Goal: Task Accomplishment & Management: Contribute content

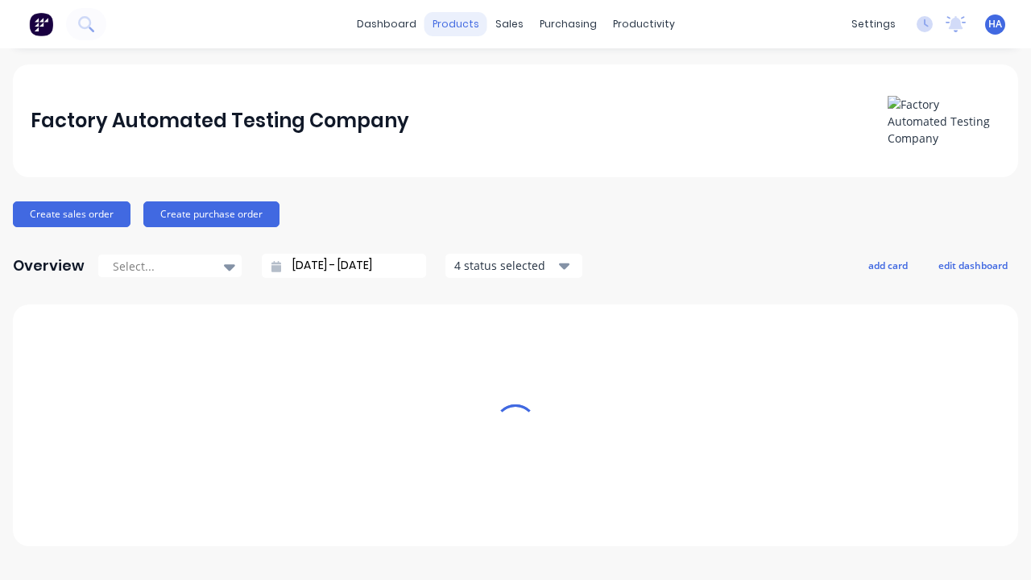
click at [461, 24] on div "products" at bounding box center [455, 24] width 63 height 24
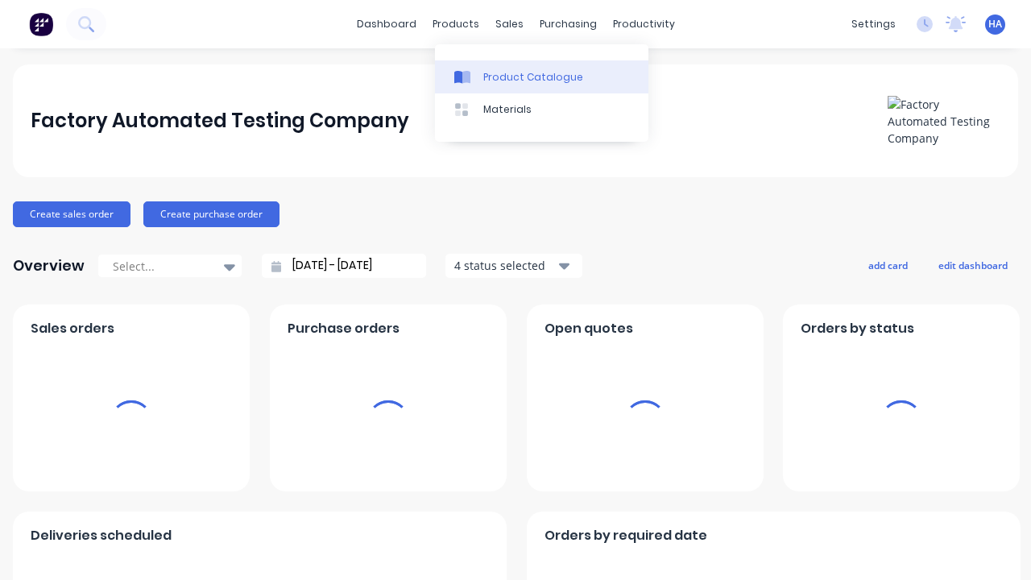
click at [535, 77] on div "Product Catalogue" at bounding box center [533, 77] width 100 height 14
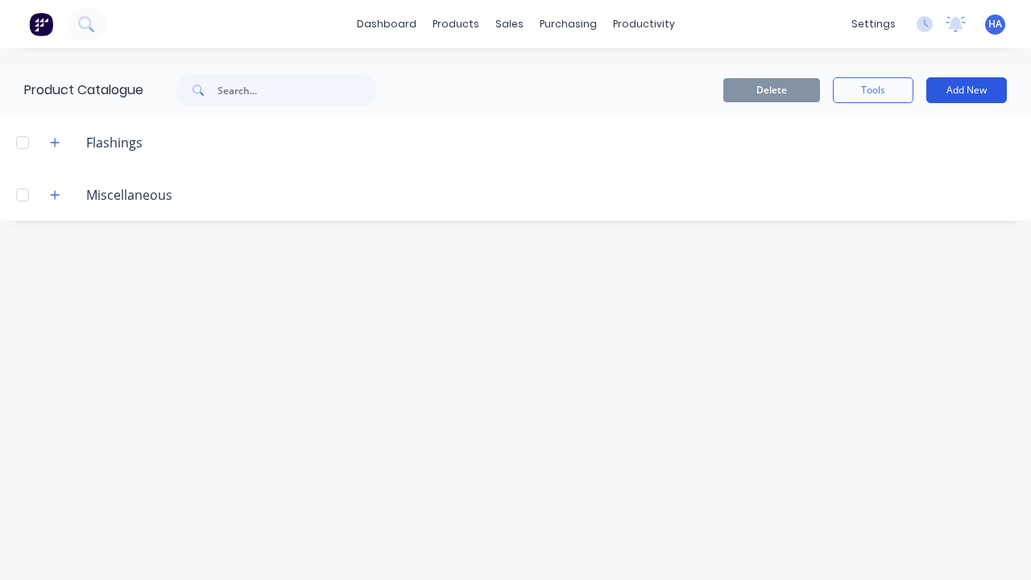
click at [966, 90] on button "Add New" at bounding box center [966, 90] width 81 height 26
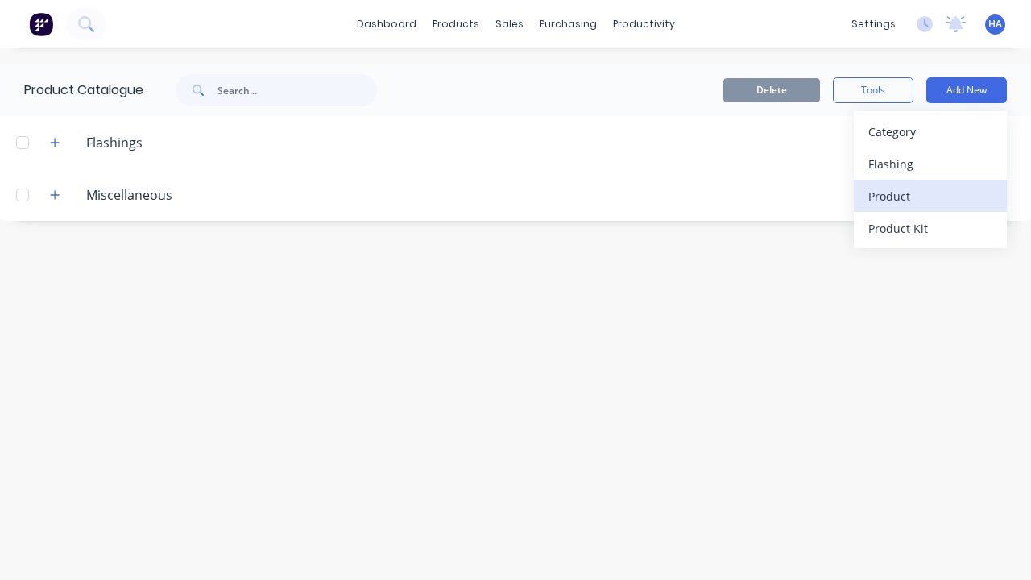
click at [930, 196] on div "Product" at bounding box center [930, 195] width 124 height 23
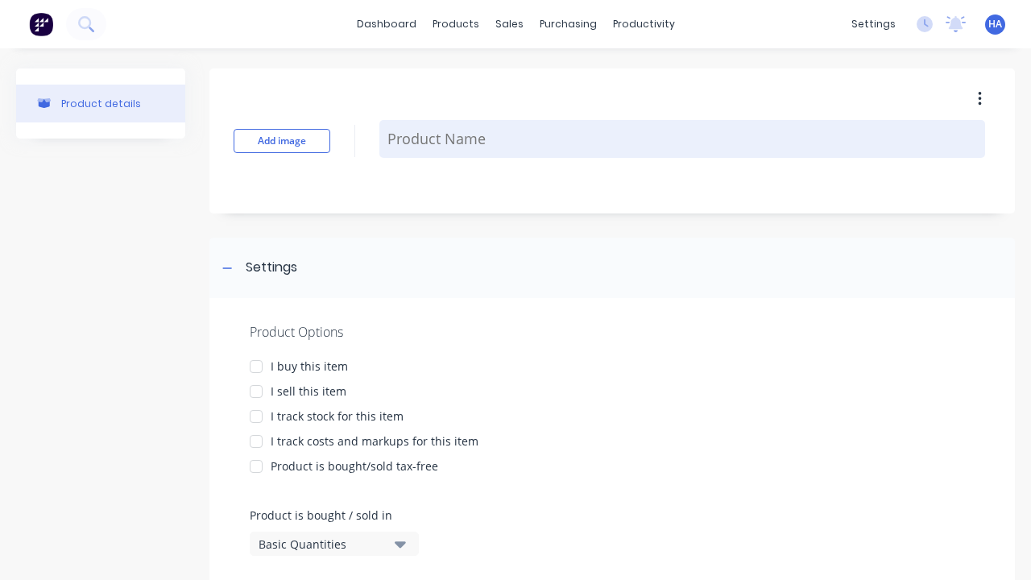
click at [682, 139] on textarea at bounding box center [682, 139] width 606 height 38
type textarea "x"
type textarea "Test Custom Formula Product"
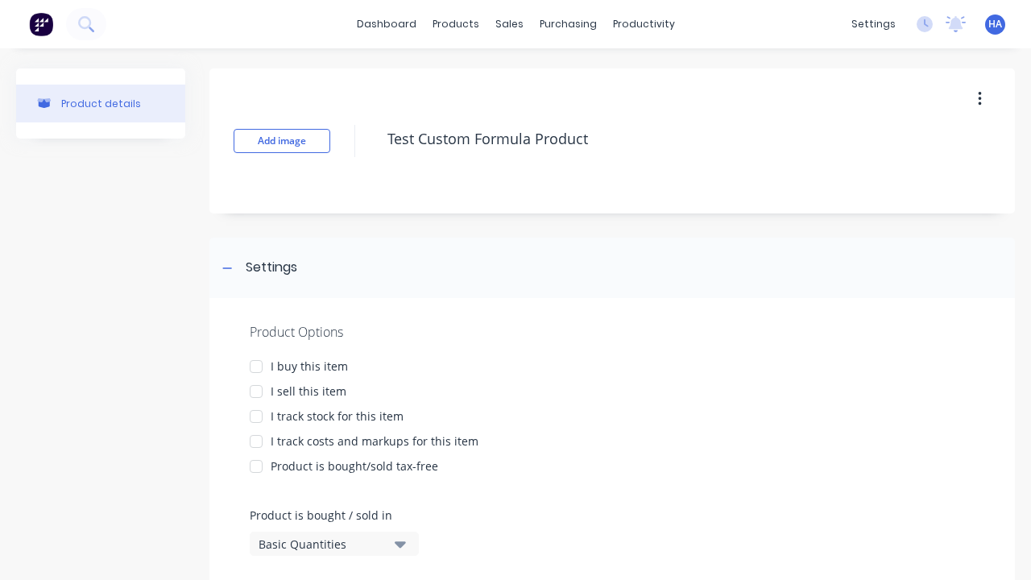
click at [256, 366] on div at bounding box center [256, 366] width 32 height 32
click at [256, 391] on div at bounding box center [256, 391] width 32 height 32
type textarea "x"
type textarea "Test Custom Formula Product"
click at [322, 544] on div "Basic Quantities" at bounding box center [322, 544] width 129 height 17
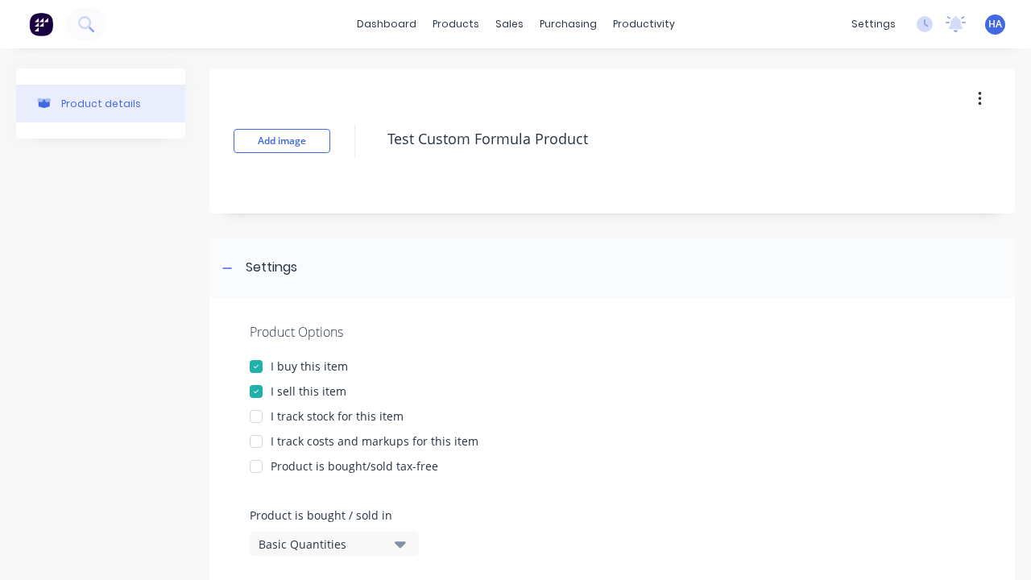
type textarea "x"
type textarea "Test Custom Formula Product"
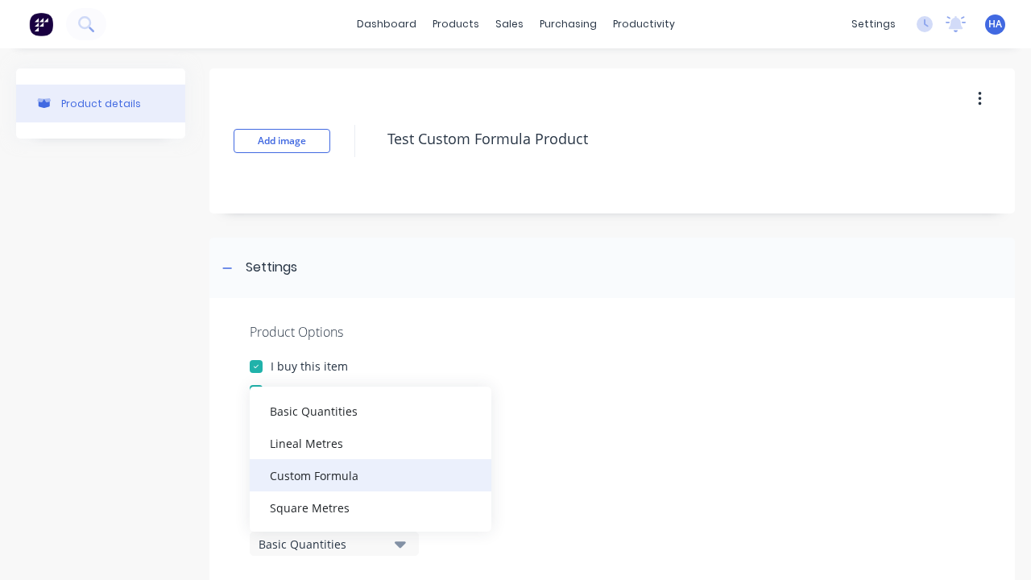
click at [370, 474] on div "Custom Formula" at bounding box center [371, 475] width 242 height 32
type textarea "x"
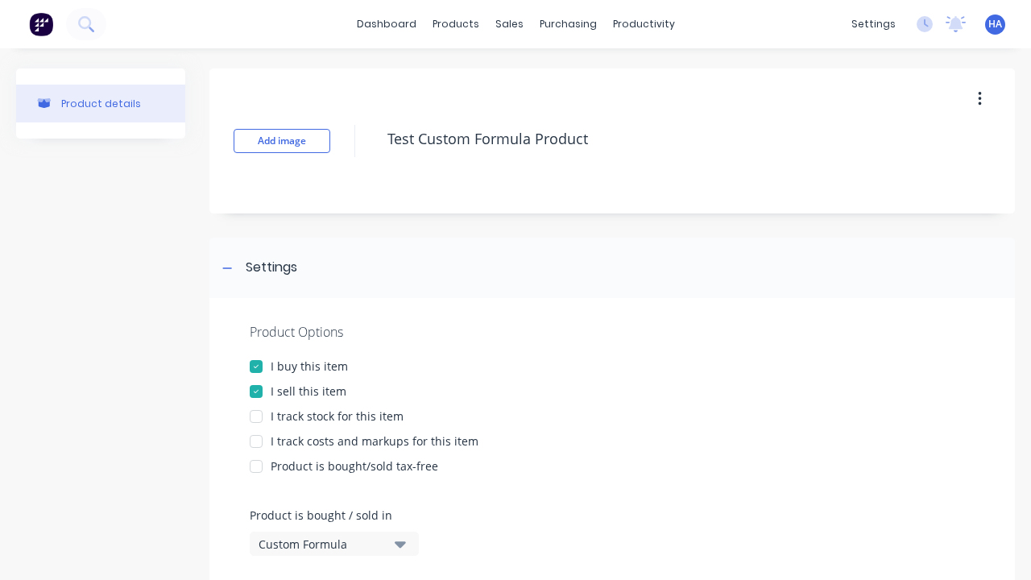
type input "l"
type textarea "x"
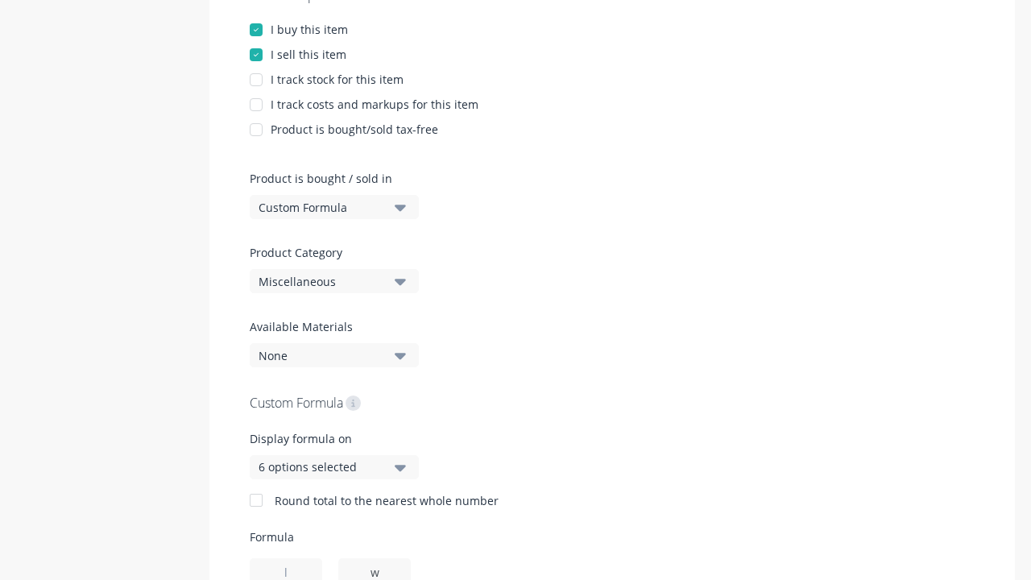
type input "w"
type textarea "x"
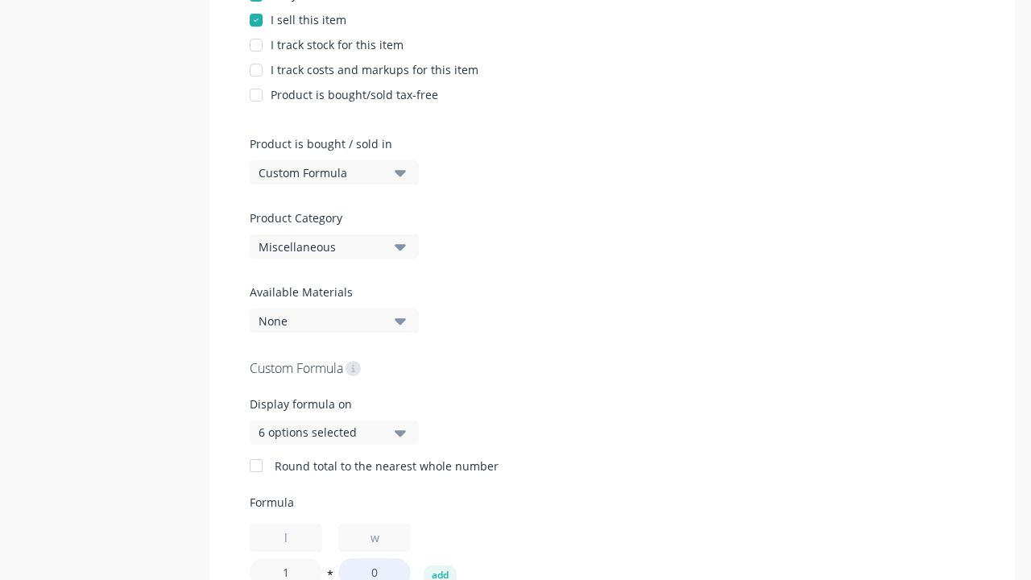
type input "1"
type textarea "x"
type input "1"
click at [440, 570] on button "add" at bounding box center [440, 574] width 33 height 19
type textarea "x"
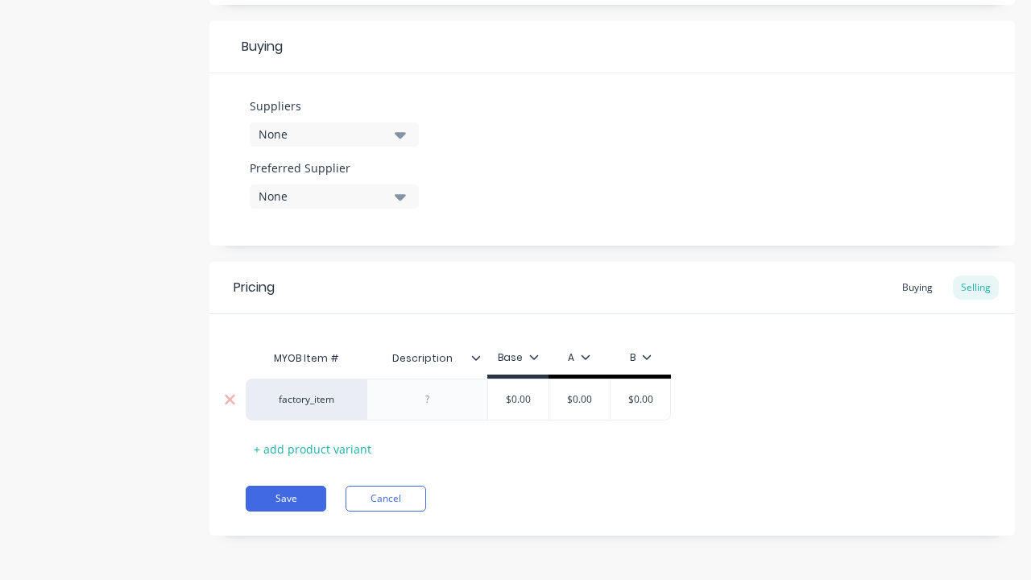
click at [579, 399] on input "text" at bounding box center [580, 399] width 81 height 14
type textarea "x"
type input "$0.00"
type textarea "x"
type input "100"
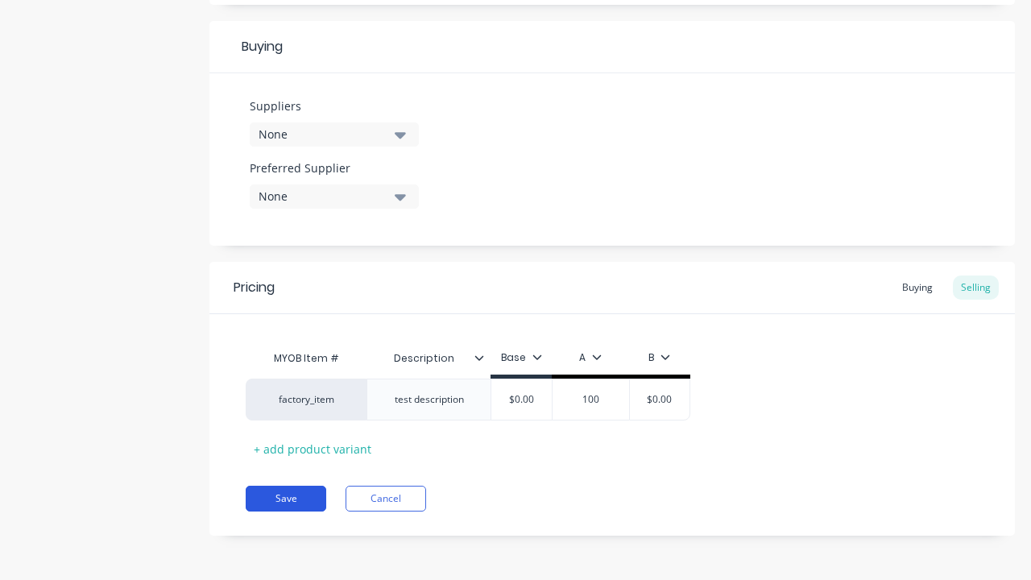
click at [286, 498] on button "Save" at bounding box center [286, 499] width 81 height 26
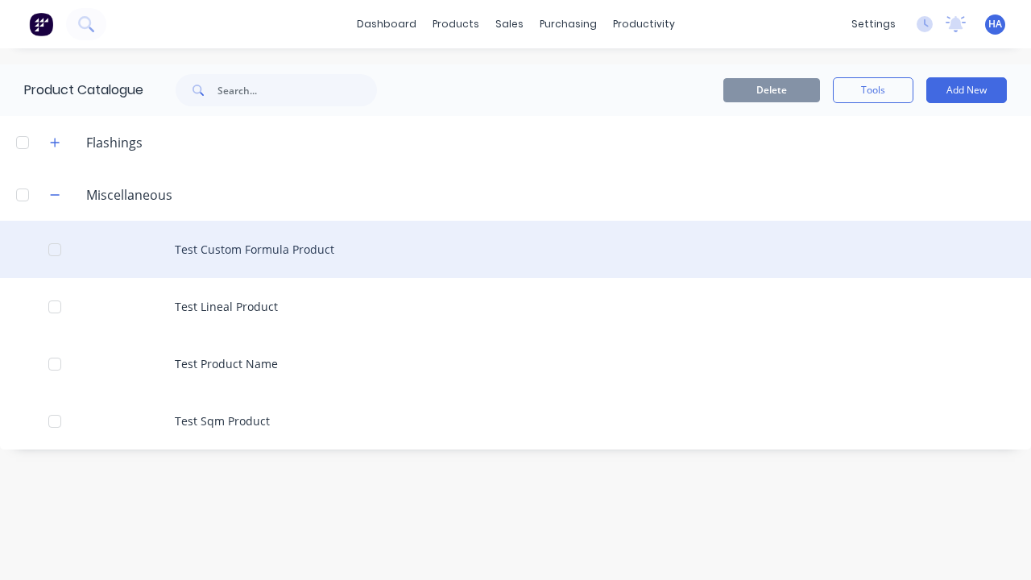
click at [515, 249] on div "Test Custom Formula Product" at bounding box center [515, 249] width 1031 height 57
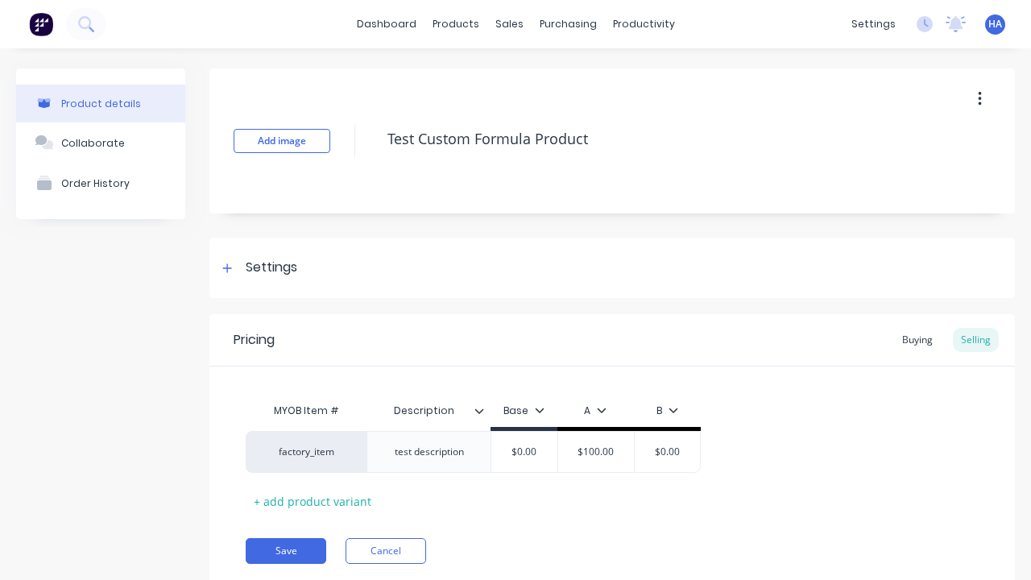
click at [979, 98] on icon "button" at bounding box center [979, 99] width 3 height 14
click at [922, 173] on div "Delete" at bounding box center [922, 173] width 124 height 23
type textarea "x"
